Goal: Find contact information: Find contact information

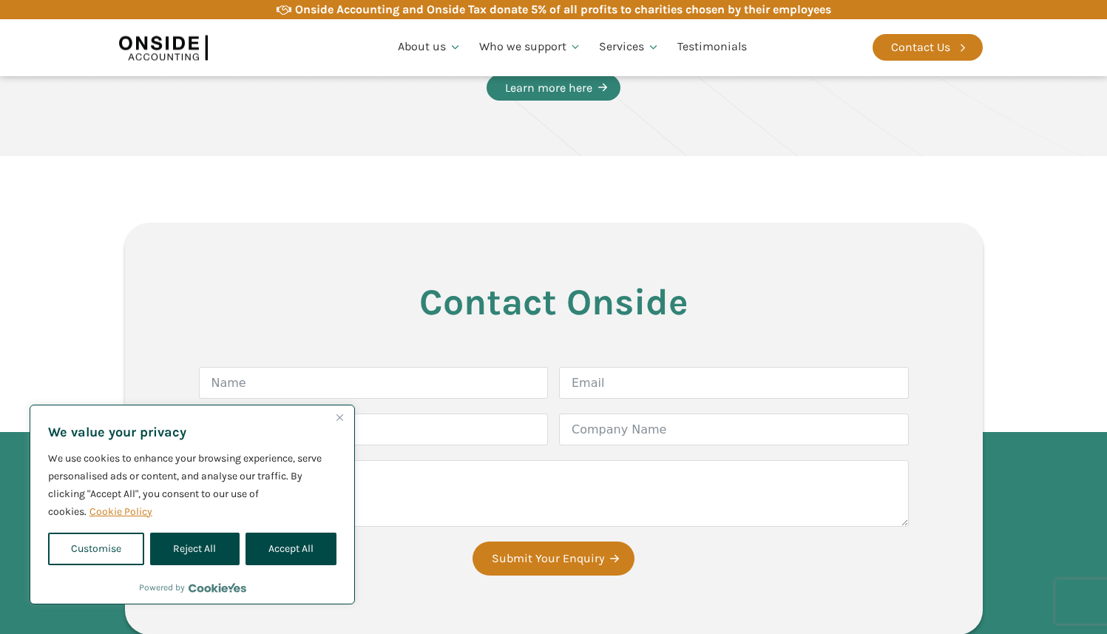
scroll to position [2833, 0]
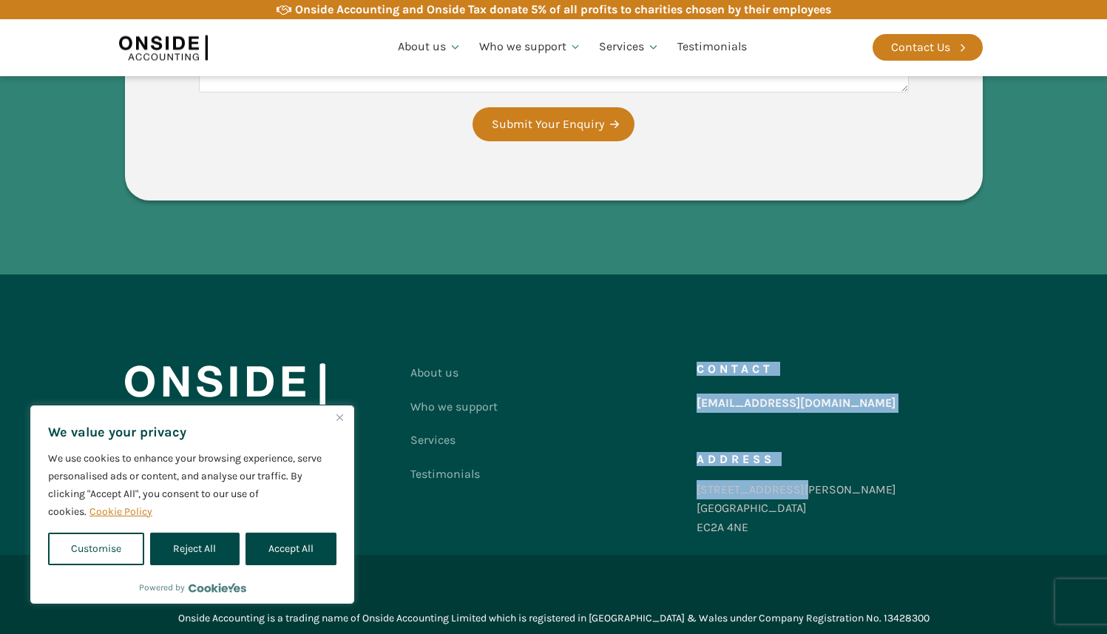
drag, startPoint x: 685, startPoint y: 492, endPoint x: 793, endPoint y: 490, distance: 107.2
click at [793, 490] on div "About us Who we support Services Testimonials Contact us Contact [EMAIL_ADDRESS…" at bounding box center [554, 453] width 858 height 195
click at [799, 487] on div "Contact [EMAIL_ADDRESS][DOMAIN_NAME] Address [STREET_ADDRESS][PERSON_NAME]" at bounding box center [840, 453] width 286 height 195
drag, startPoint x: 799, startPoint y: 487, endPoint x: 689, endPoint y: 495, distance: 110.5
click at [689, 495] on div "About us Who we support Services Testimonials Contact us Contact [EMAIL_ADDRESS…" at bounding box center [554, 453] width 858 height 195
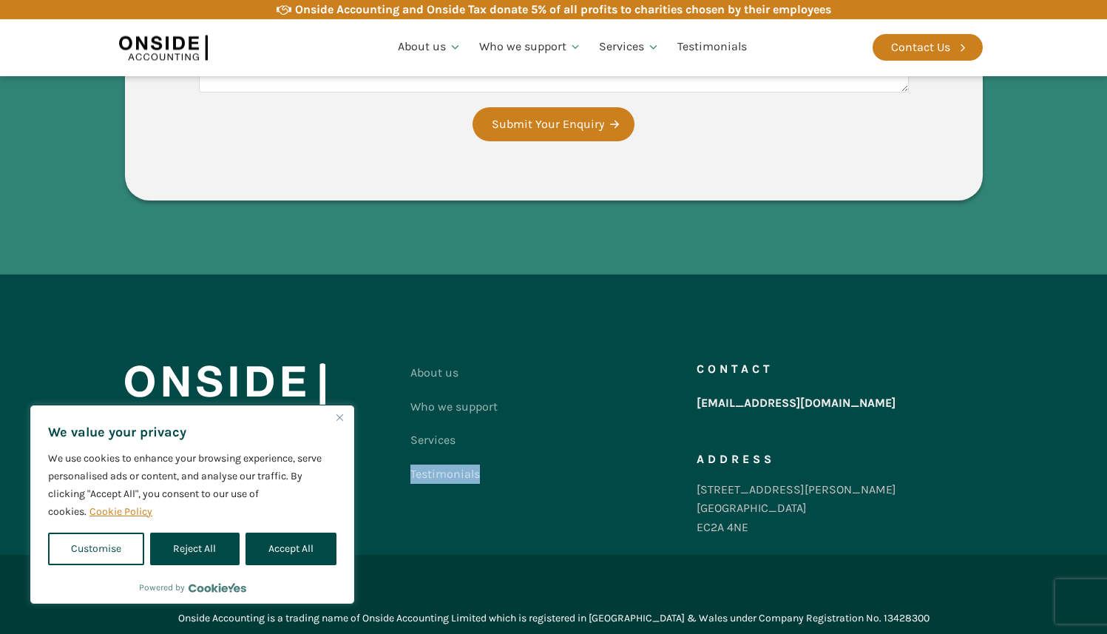
click at [670, 466] on div "About us Who we support Services Testimonials Contact us" at bounding box center [553, 453] width 286 height 195
click at [677, 478] on div "About us Who we support Services Testimonials Contact us" at bounding box center [553, 453] width 286 height 195
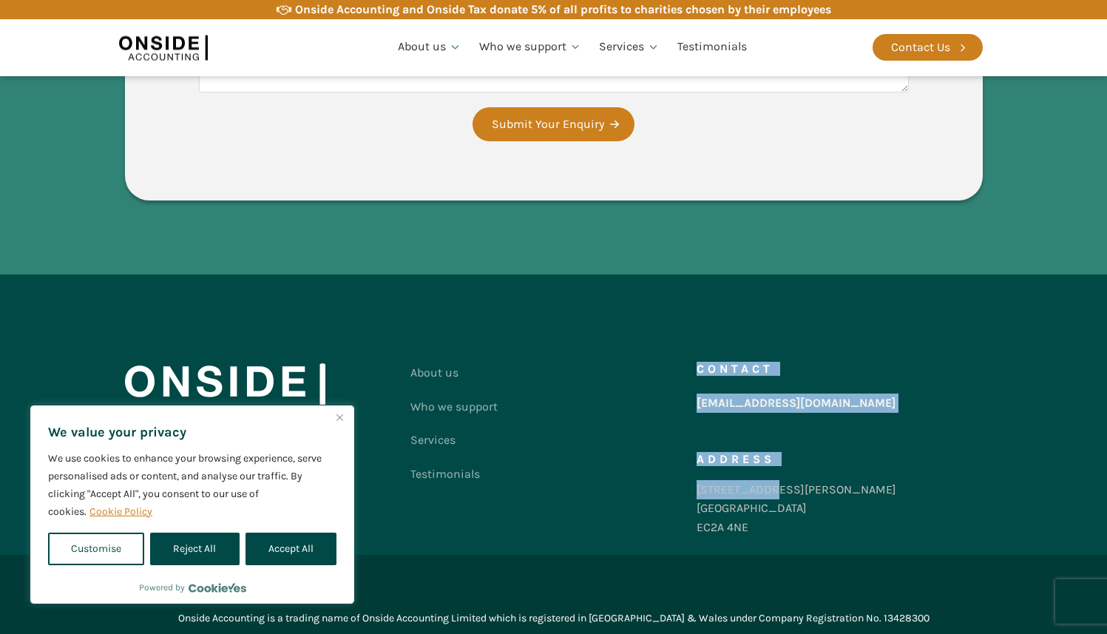
drag, startPoint x: 681, startPoint y: 483, endPoint x: 773, endPoint y: 482, distance: 91.7
click at [764, 484] on div "About us Who we support Services Testimonials Contact us Contact [EMAIL_ADDRESS…" at bounding box center [554, 453] width 858 height 195
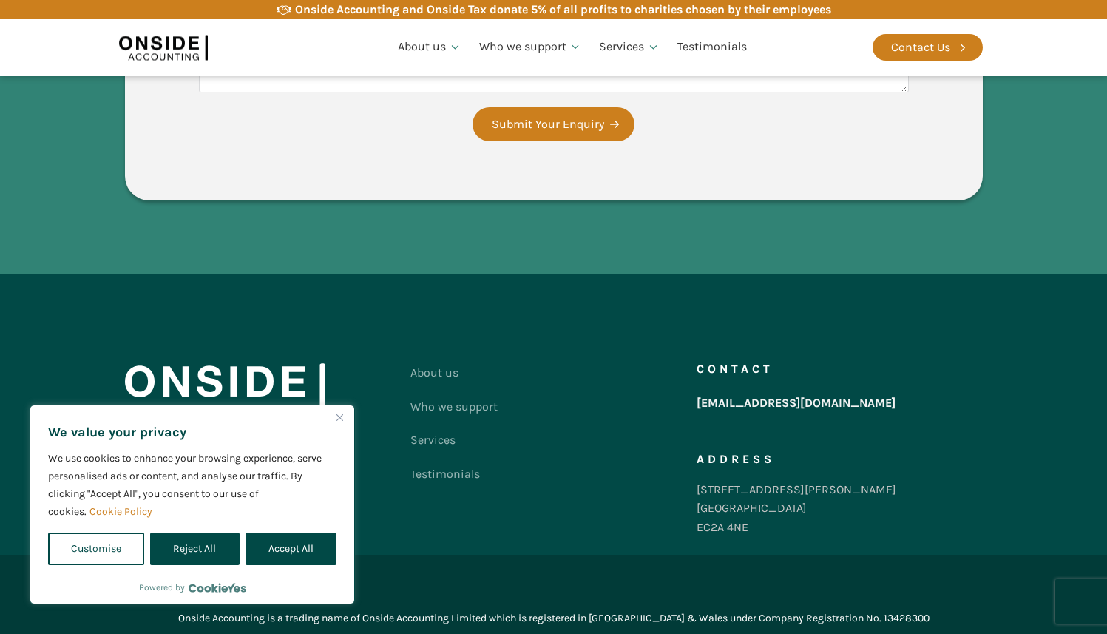
click at [796, 481] on div "Contact [EMAIL_ADDRESS][DOMAIN_NAME] Address [STREET_ADDRESS][PERSON_NAME]" at bounding box center [840, 453] width 286 height 195
drag, startPoint x: 795, startPoint y: 488, endPoint x: 699, endPoint y: 490, distance: 96.2
click at [699, 490] on div "Contact [EMAIL_ADDRESS][DOMAIN_NAME] Address [STREET_ADDRESS][PERSON_NAME]" at bounding box center [840, 453] width 286 height 195
copy div "[STREET_ADDRESS][PERSON_NAME]"
drag, startPoint x: 750, startPoint y: 526, endPoint x: 697, endPoint y: 528, distance: 53.3
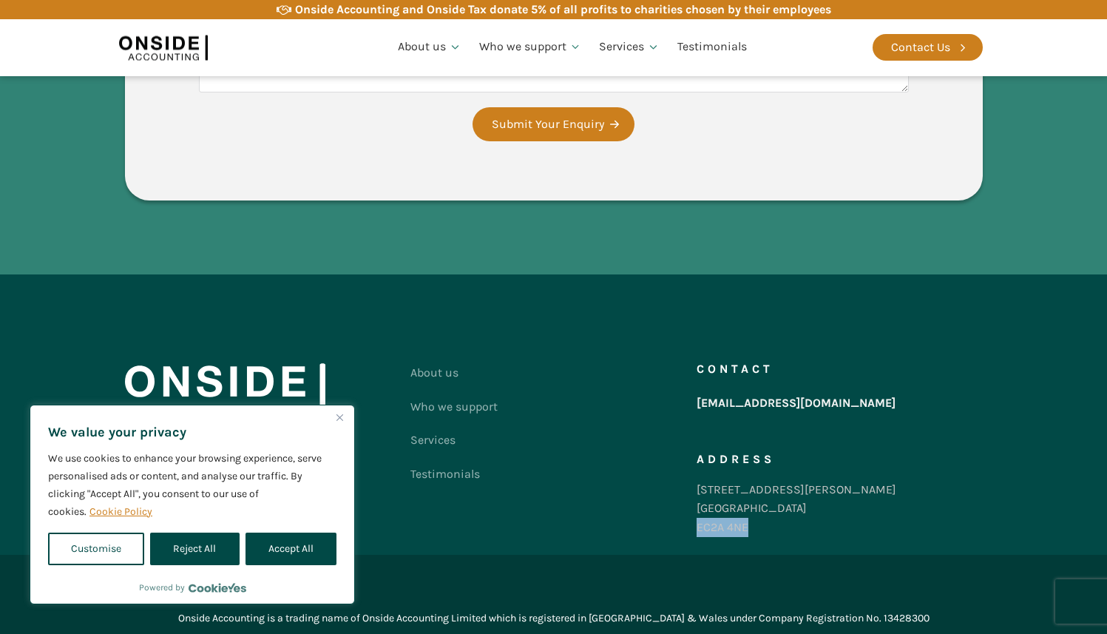
click at [697, 528] on div "[STREET_ADDRESS][PERSON_NAME]" at bounding box center [797, 508] width 200 height 57
copy div "EC2A 4NE"
click at [339, 423] on button "Close" at bounding box center [340, 417] width 18 height 18
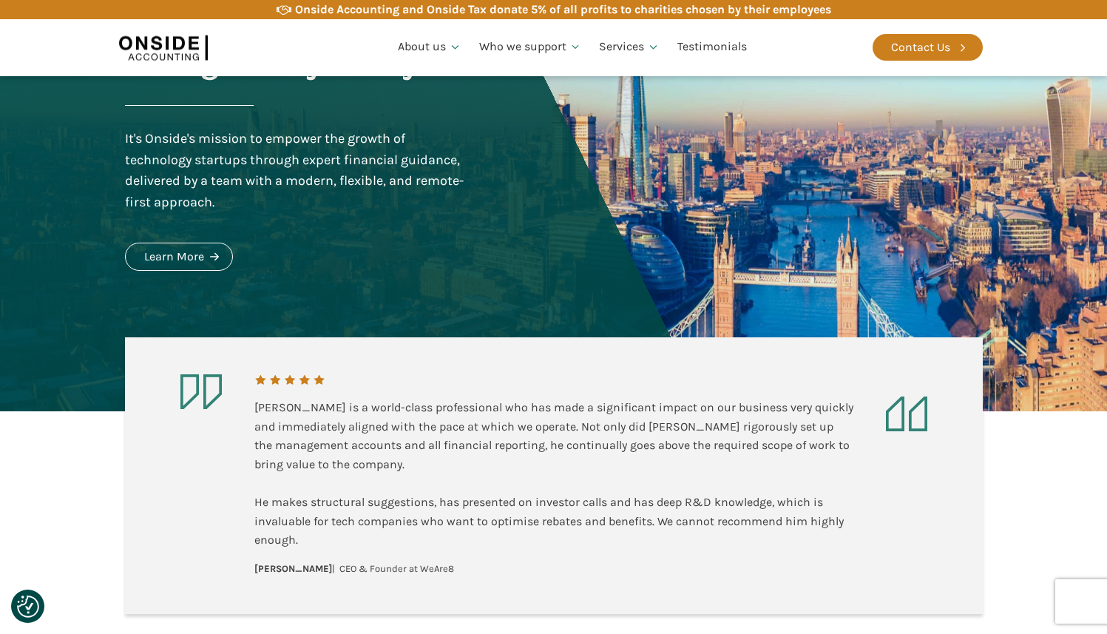
scroll to position [114, 0]
